Goal: Check status: Check status

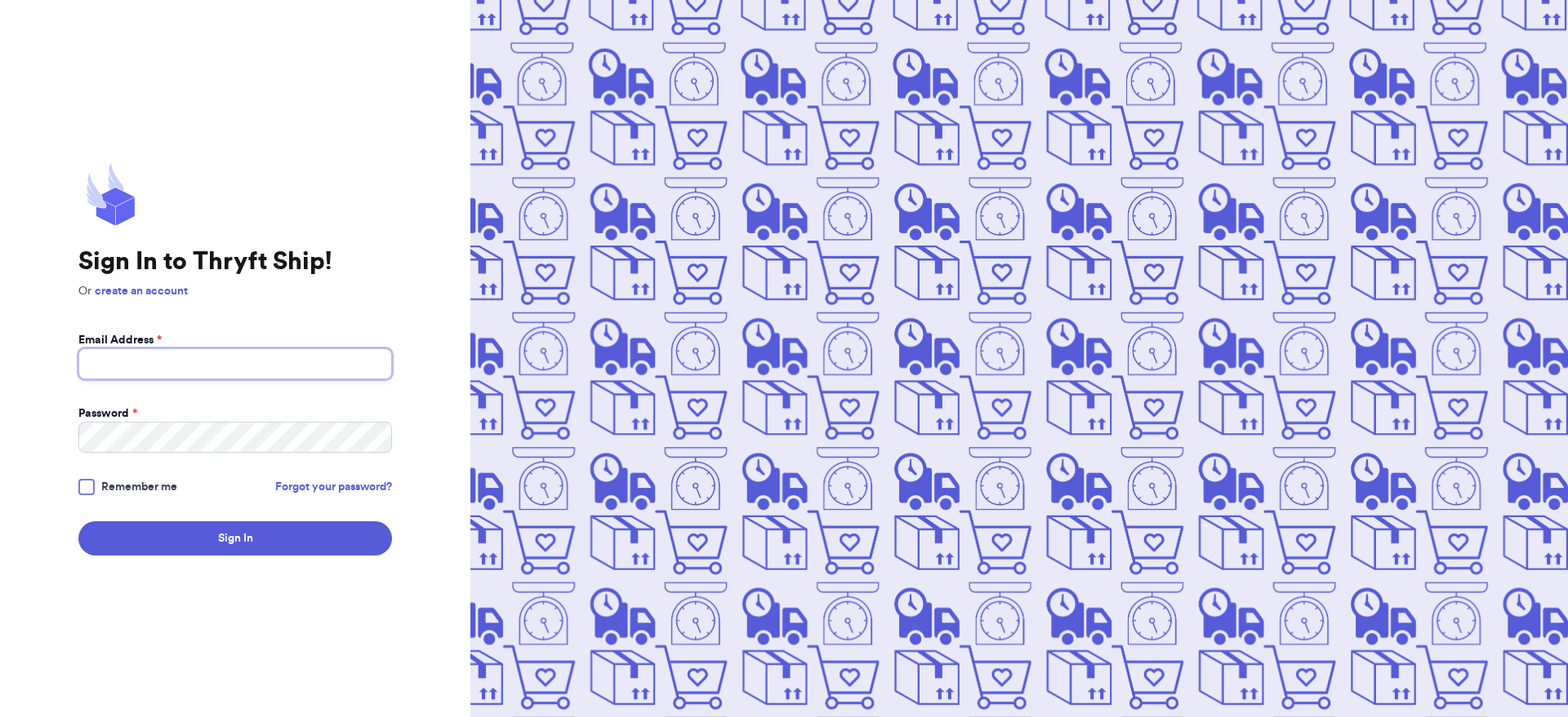
type input "[EMAIL_ADDRESS][DOMAIN_NAME]"
click at [251, 524] on button "Sign In" at bounding box center [234, 539] width 313 height 34
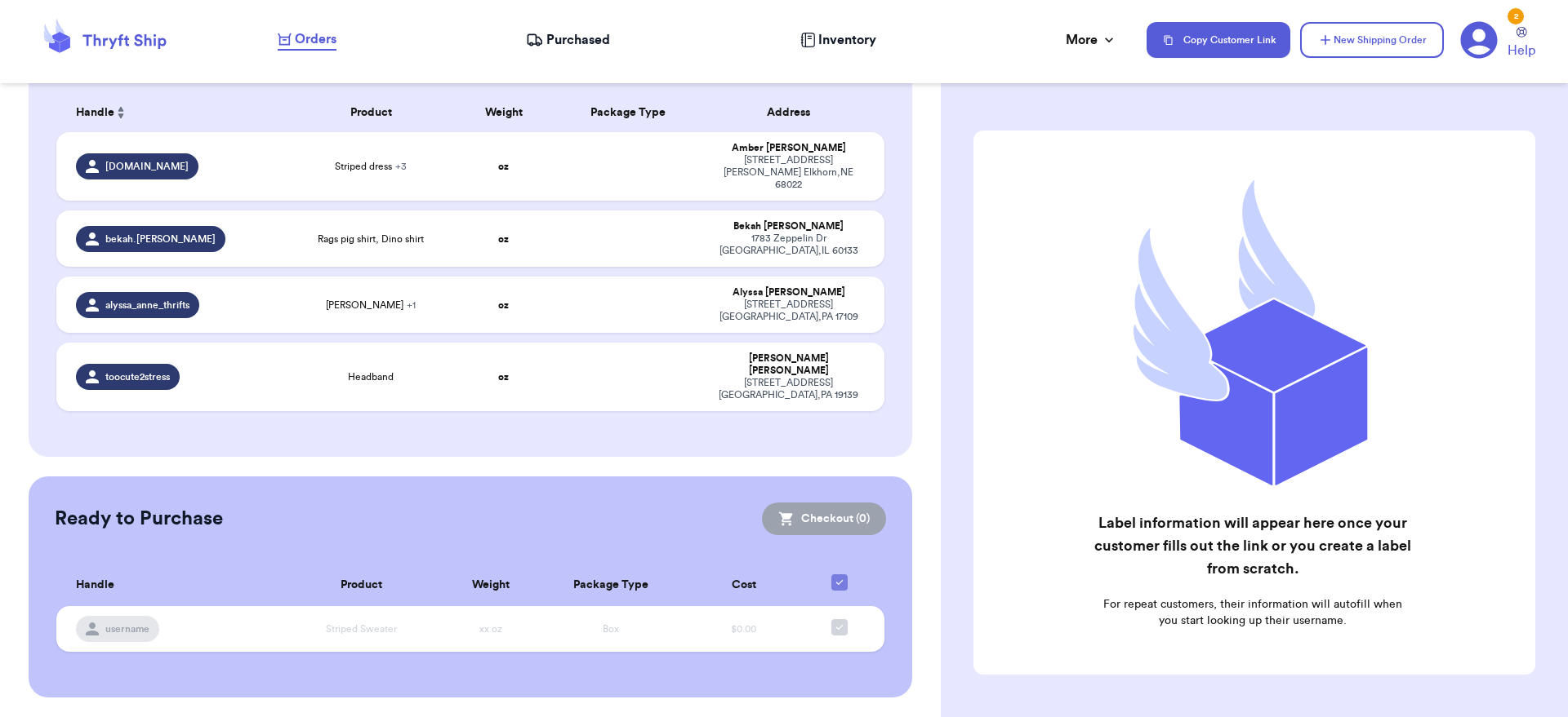
scroll to position [362, 0]
click at [540, 44] on icon at bounding box center [538, 44] width 3 height 3
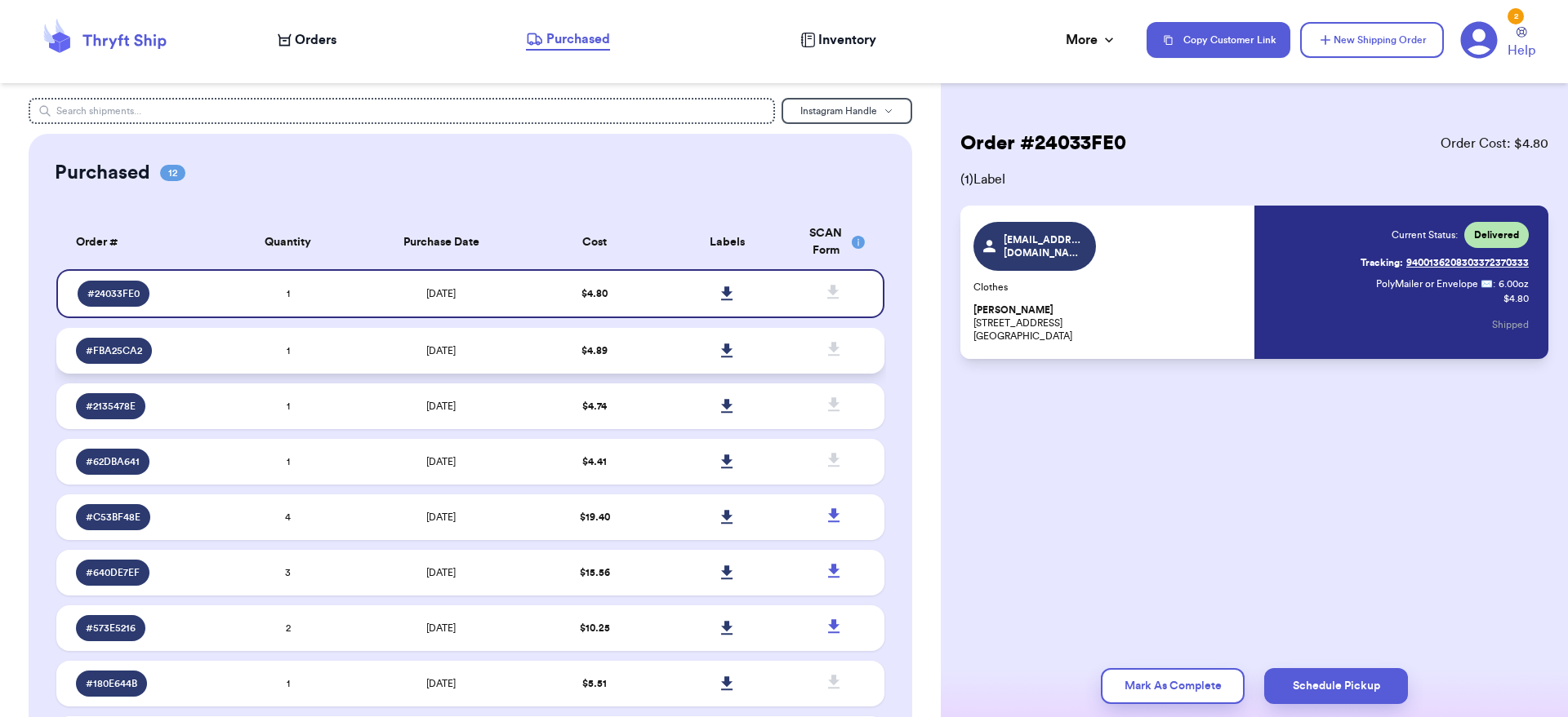
click at [411, 351] on td "[DATE]" at bounding box center [441, 351] width 174 height 46
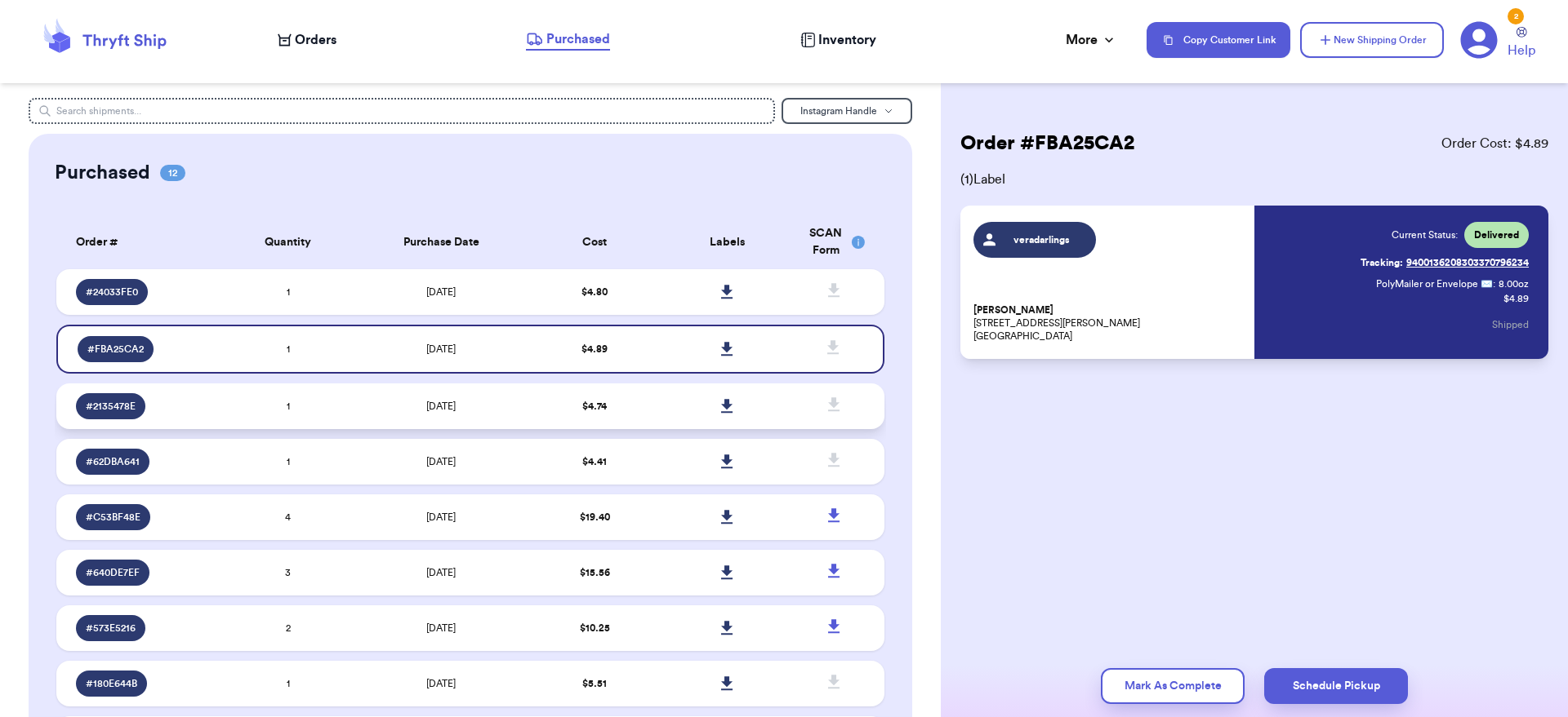
click at [409, 420] on td "[DATE]" at bounding box center [441, 407] width 174 height 46
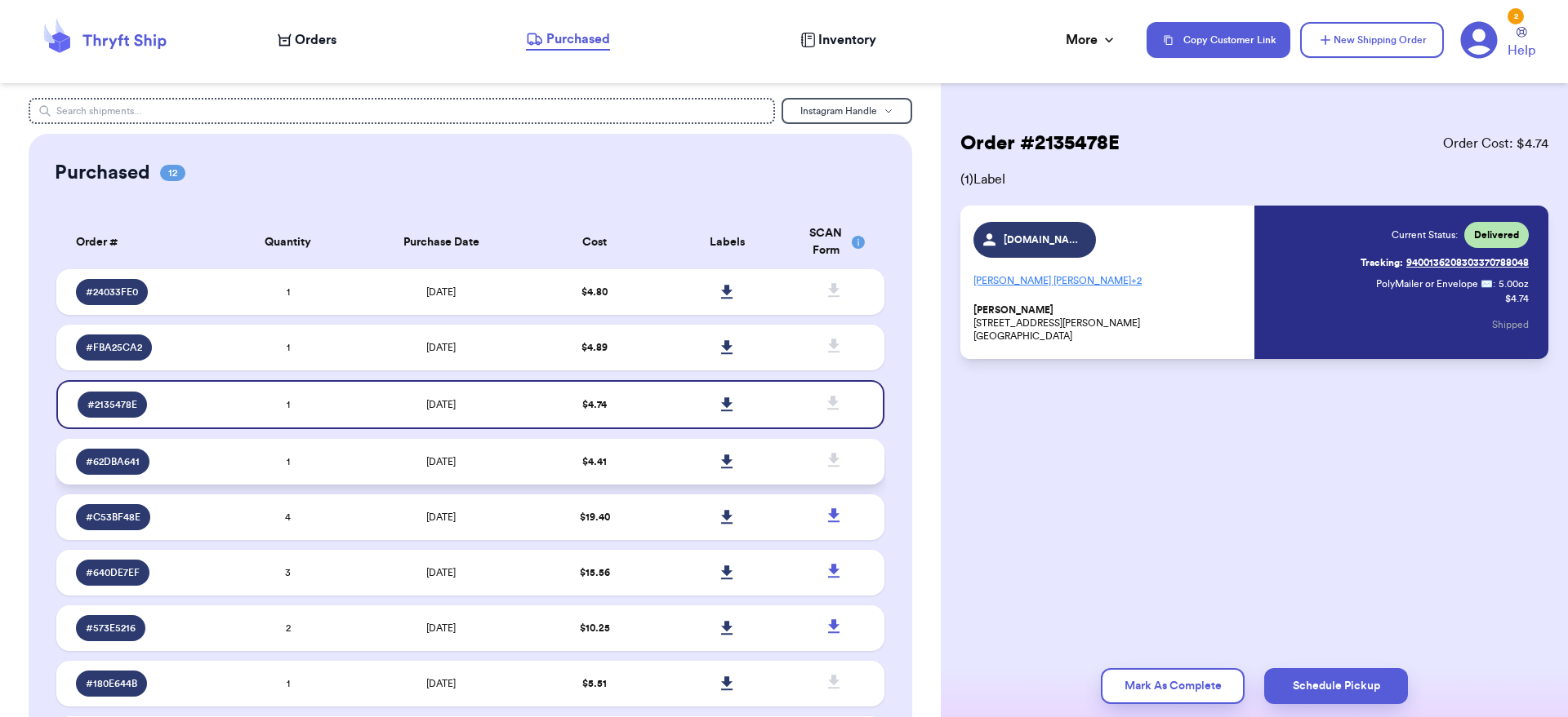
click at [404, 460] on td "[DATE]" at bounding box center [441, 462] width 174 height 46
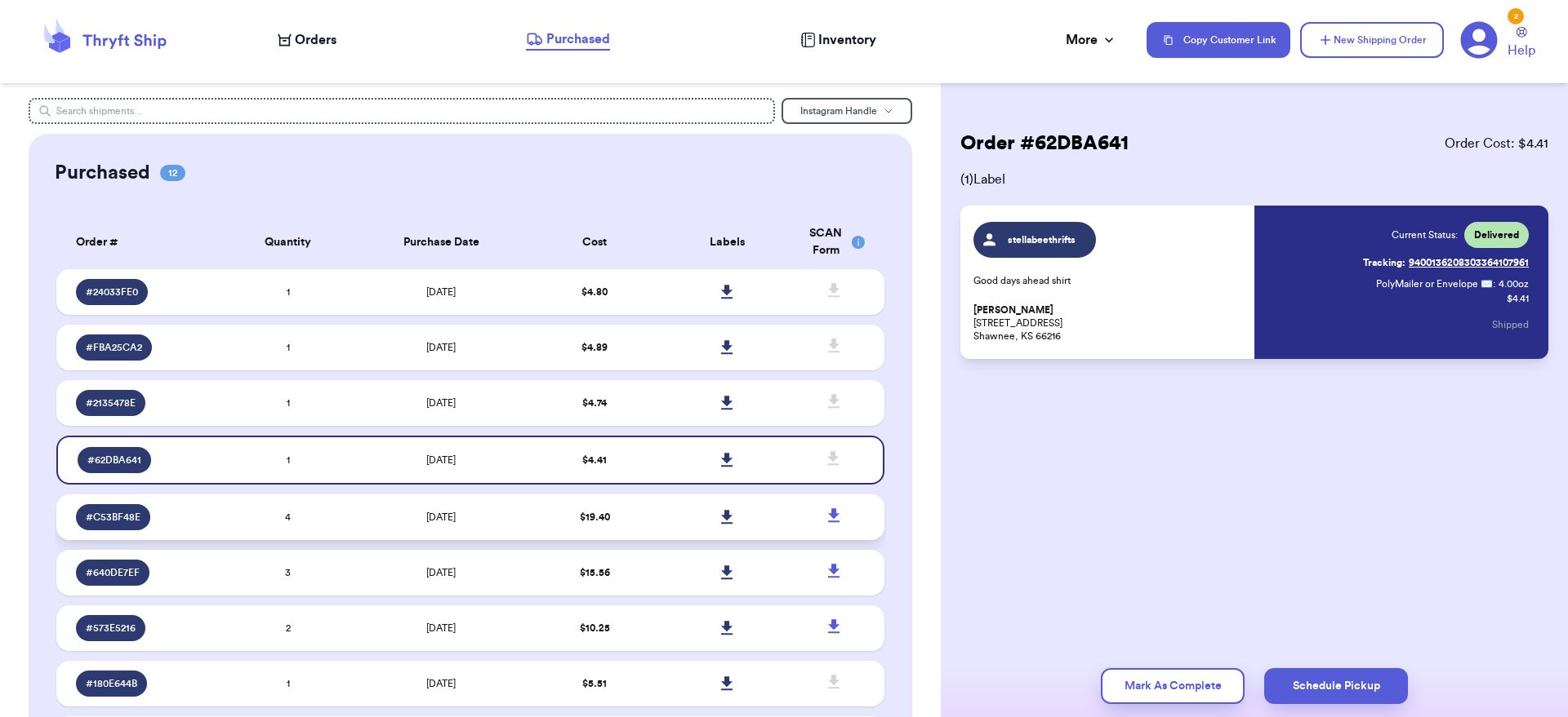
click at [371, 517] on td "[DATE]" at bounding box center [441, 517] width 174 height 46
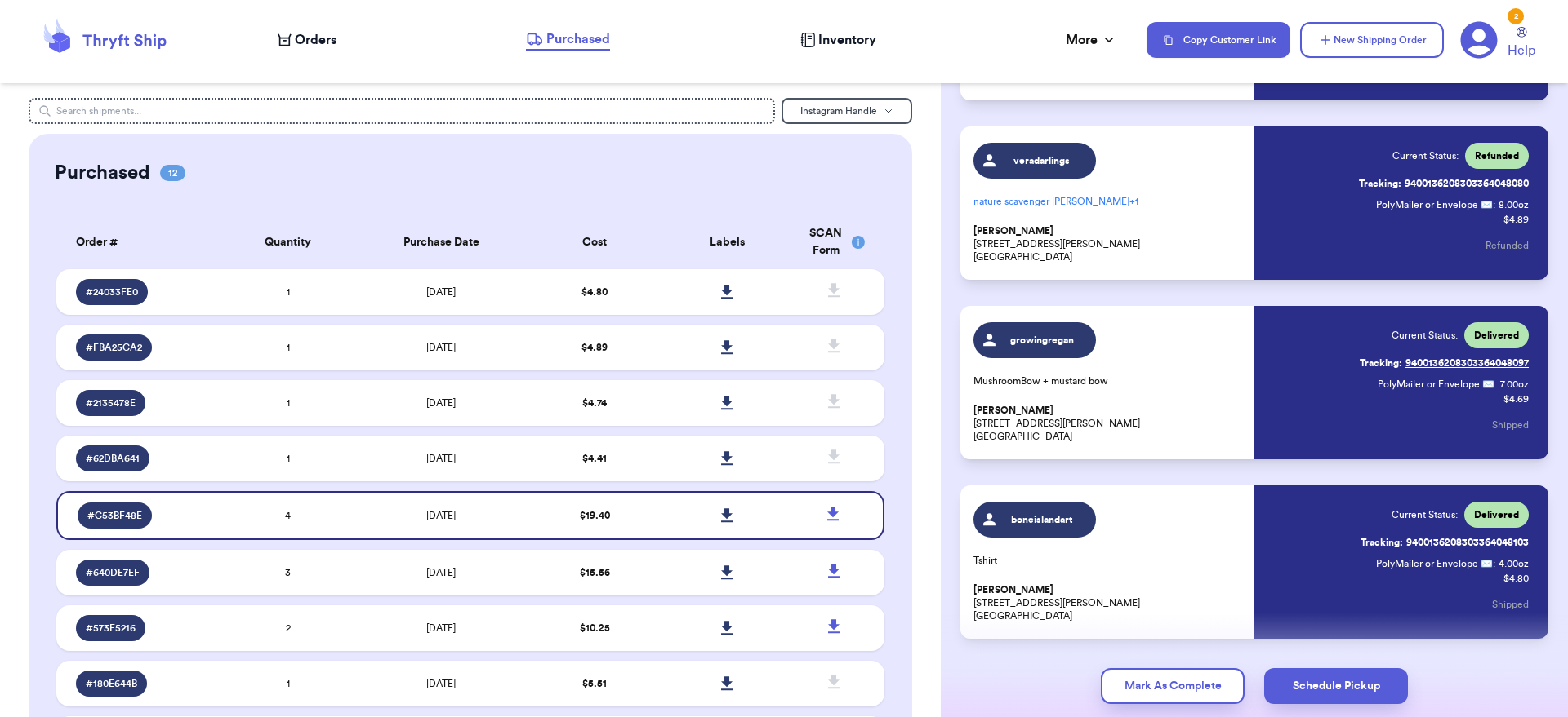
scroll to position [311, 0]
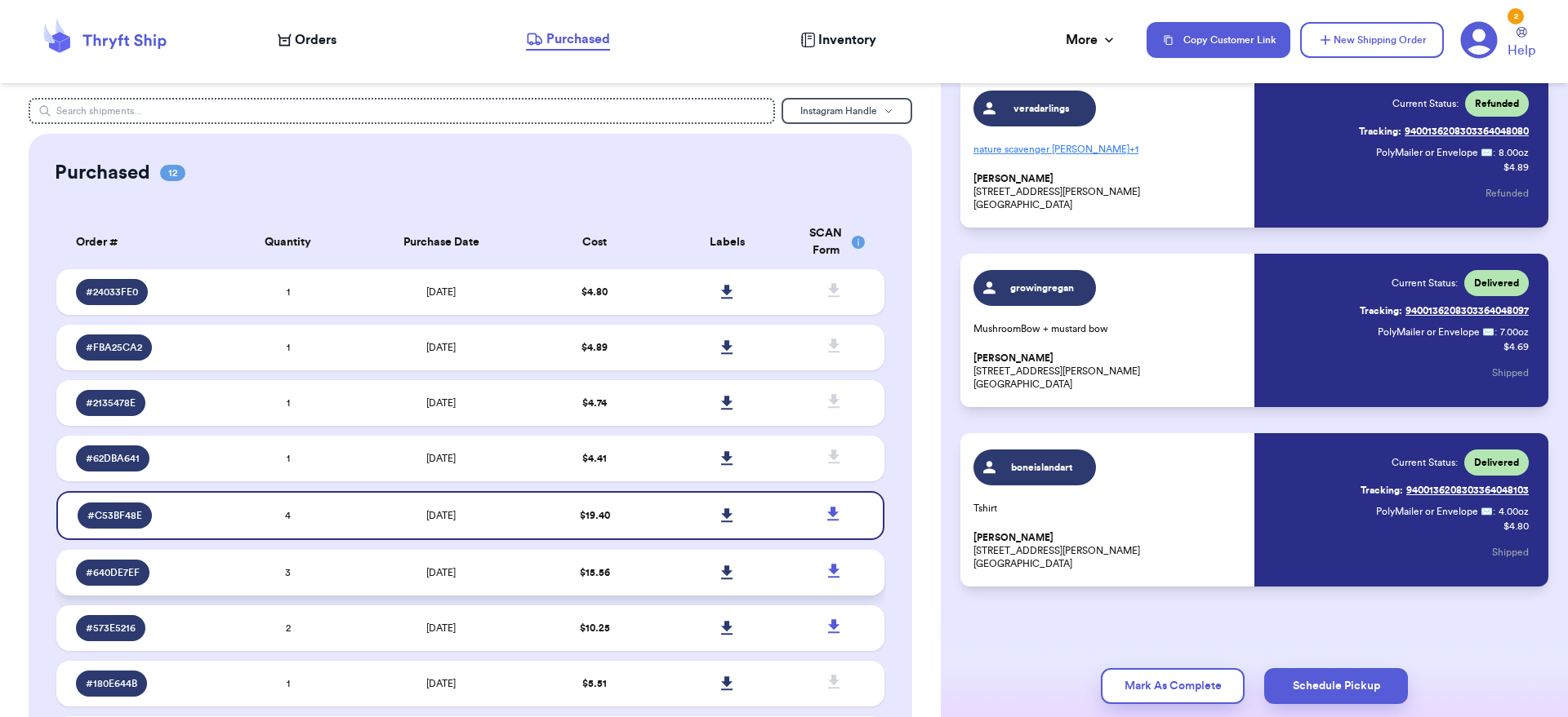
click at [613, 589] on td "$ 15.56" at bounding box center [594, 573] width 132 height 46
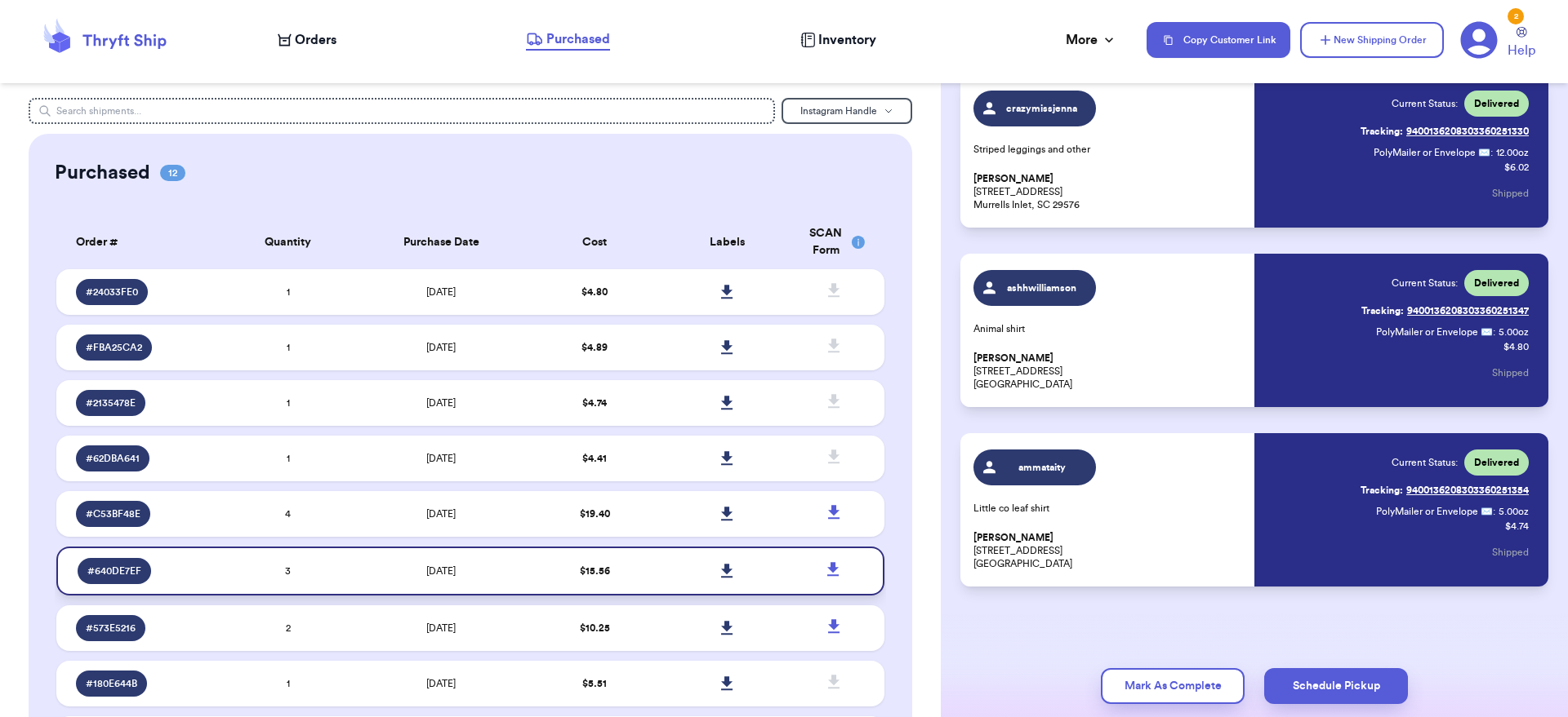
scroll to position [92, 0]
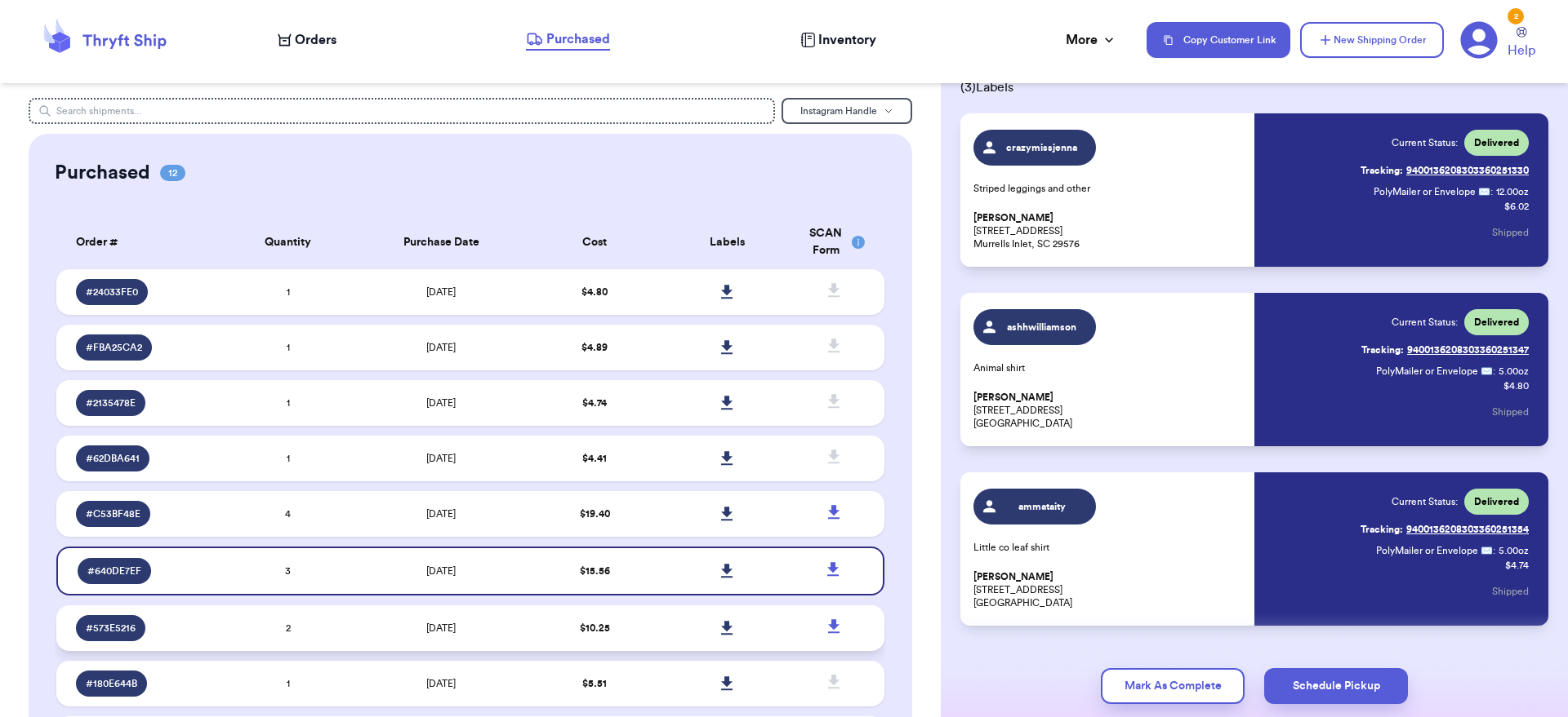
click at [544, 622] on td "$ 10.25" at bounding box center [594, 628] width 132 height 46
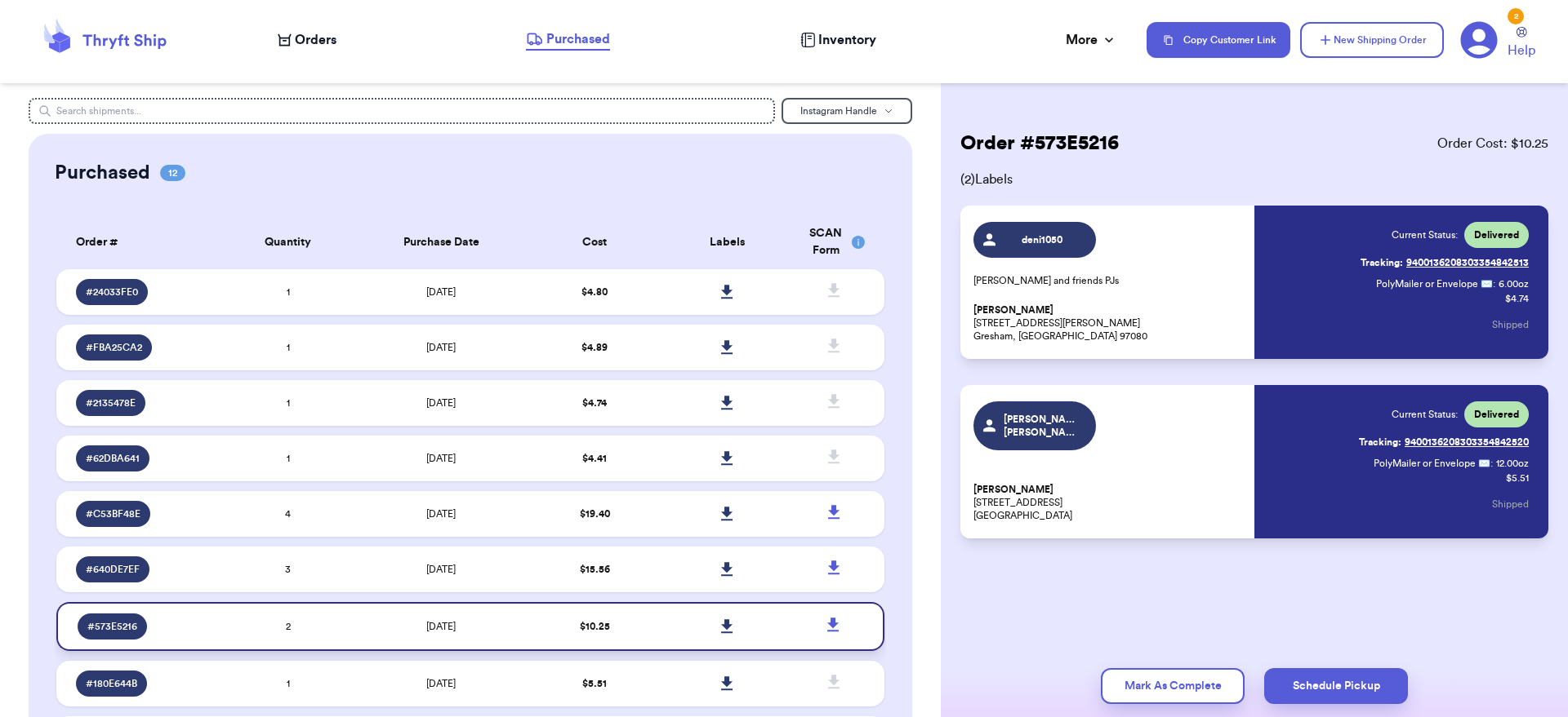
scroll to position [12, 0]
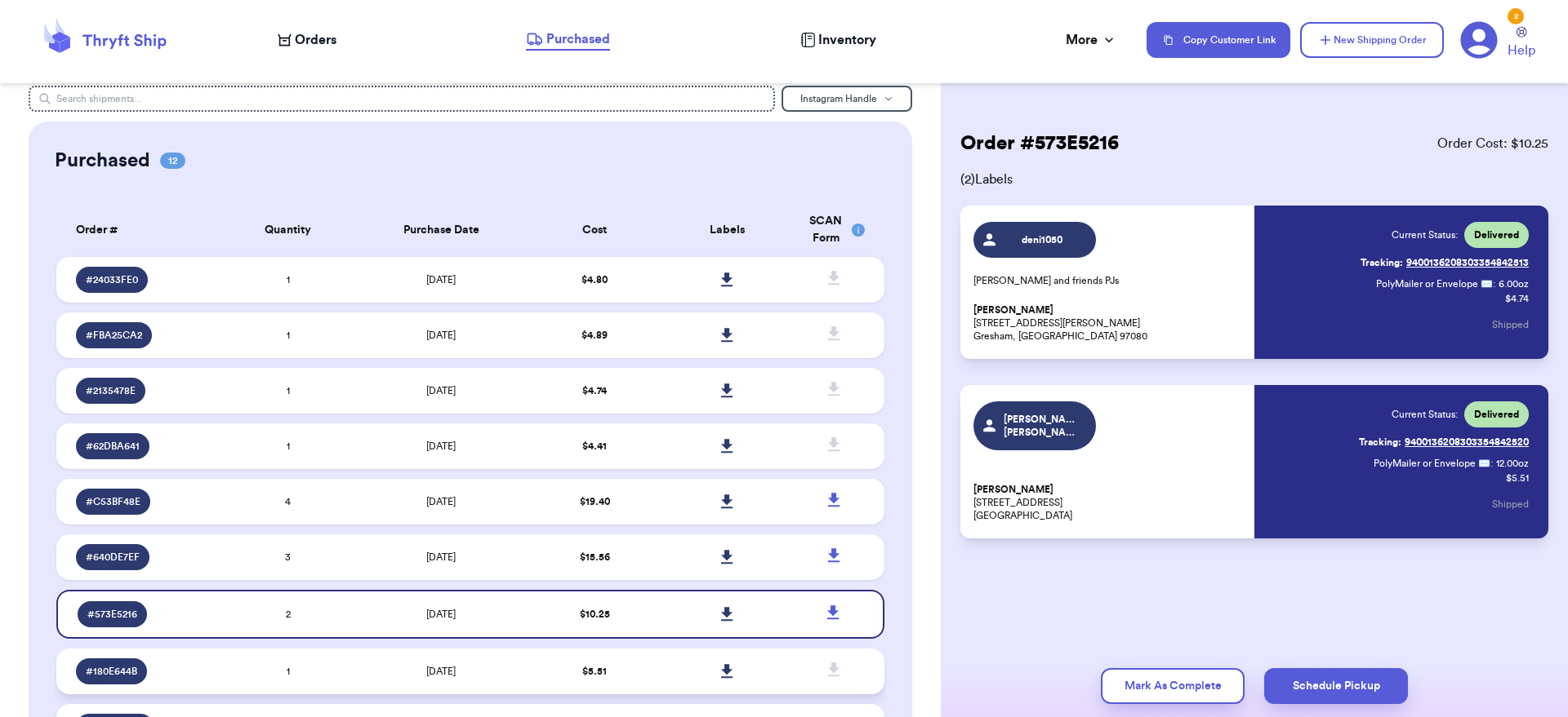
click at [511, 679] on td "[DATE]" at bounding box center [441, 671] width 174 height 46
